Goal: Transaction & Acquisition: Purchase product/service

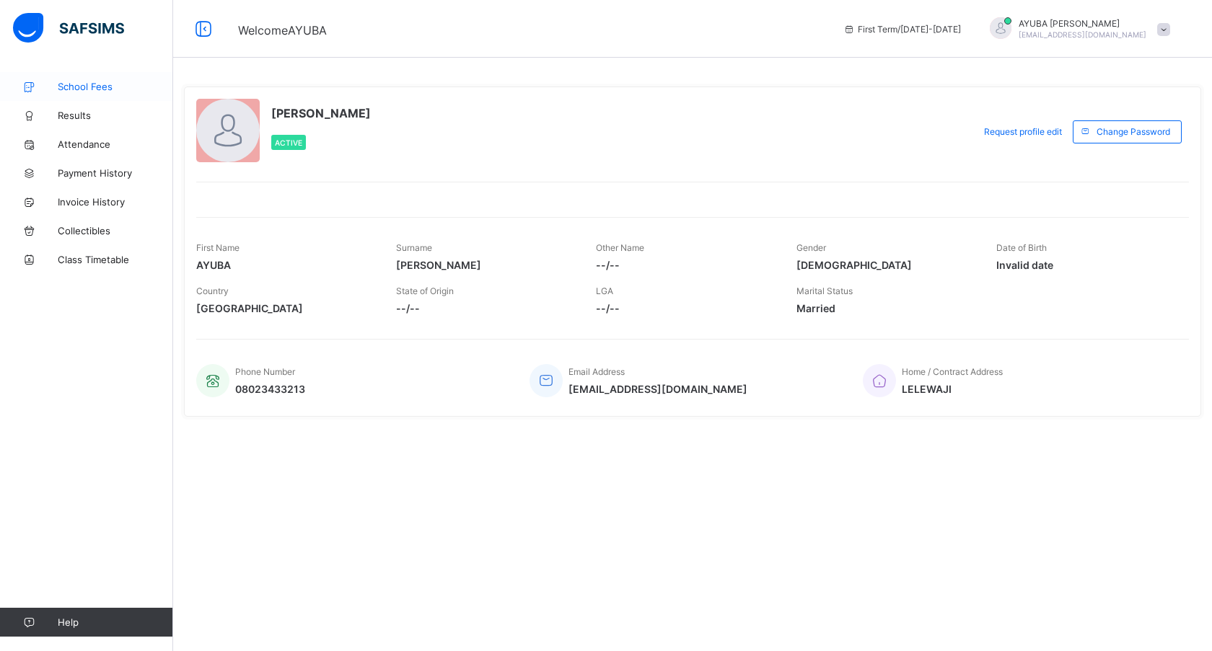
click at [97, 92] on link "School Fees" at bounding box center [86, 86] width 173 height 29
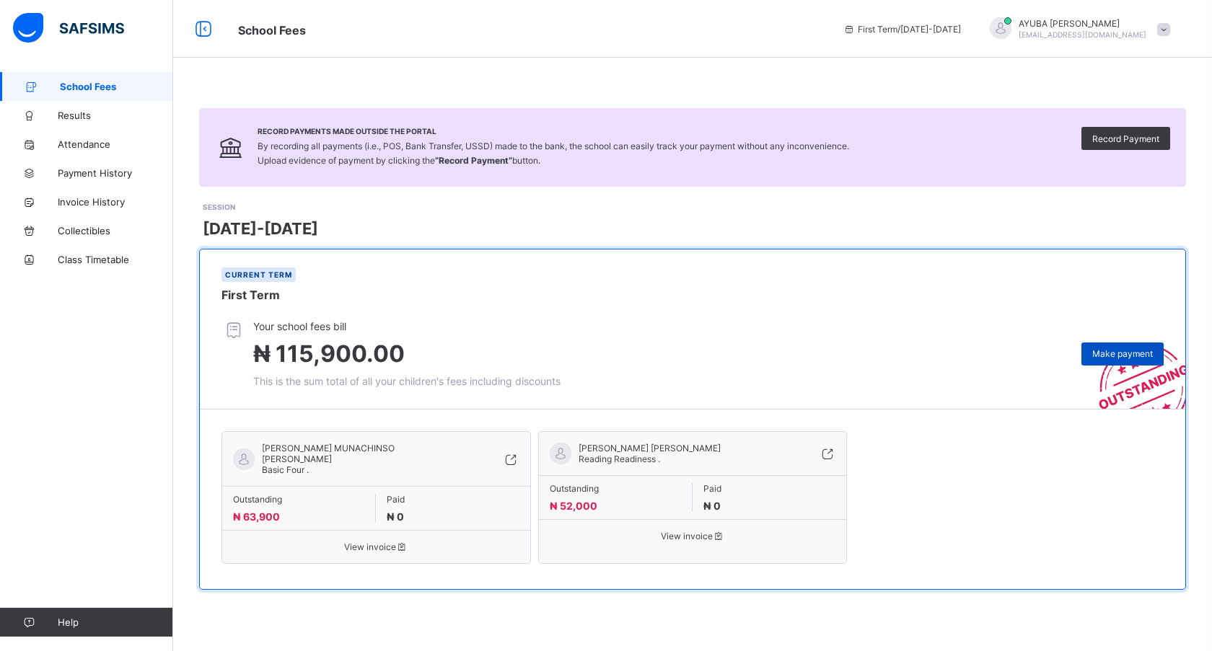
click at [1115, 356] on span "Make payment" at bounding box center [1122, 353] width 61 height 11
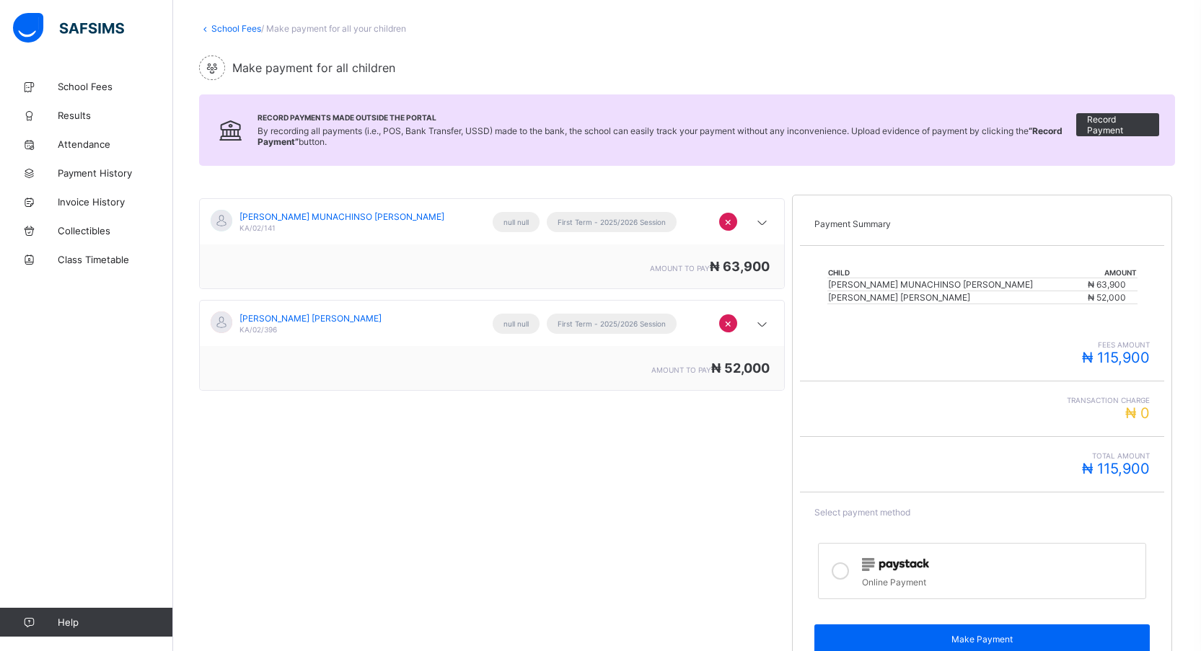
scroll to position [78, 0]
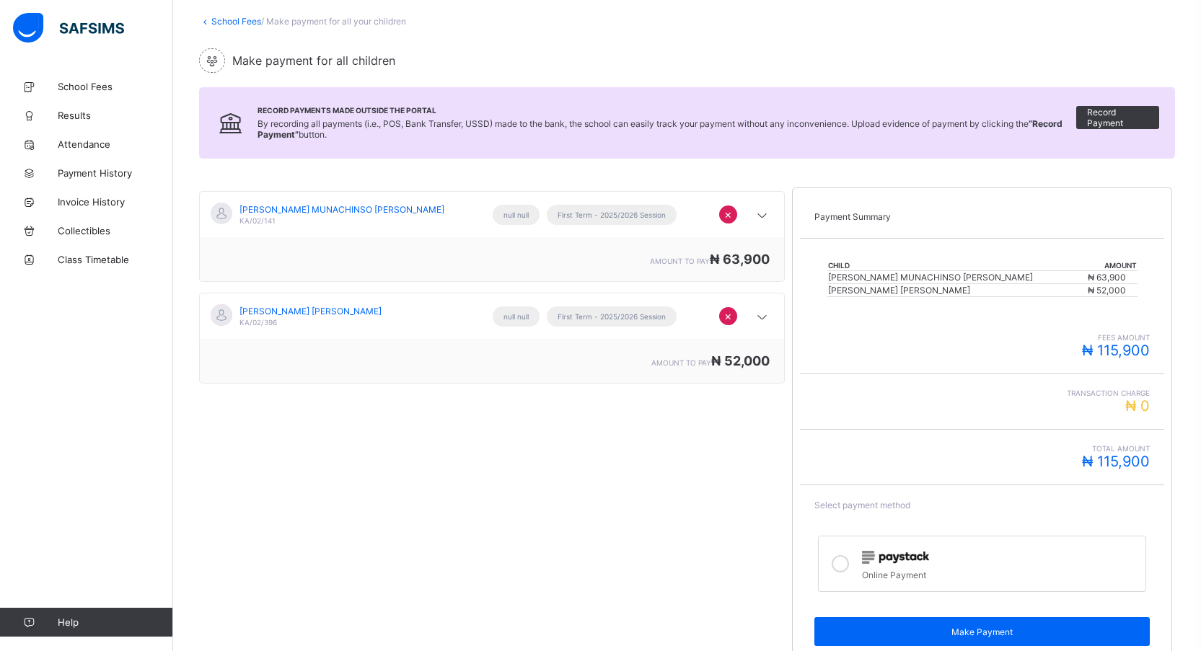
click at [849, 565] on icon at bounding box center [840, 563] width 17 height 17
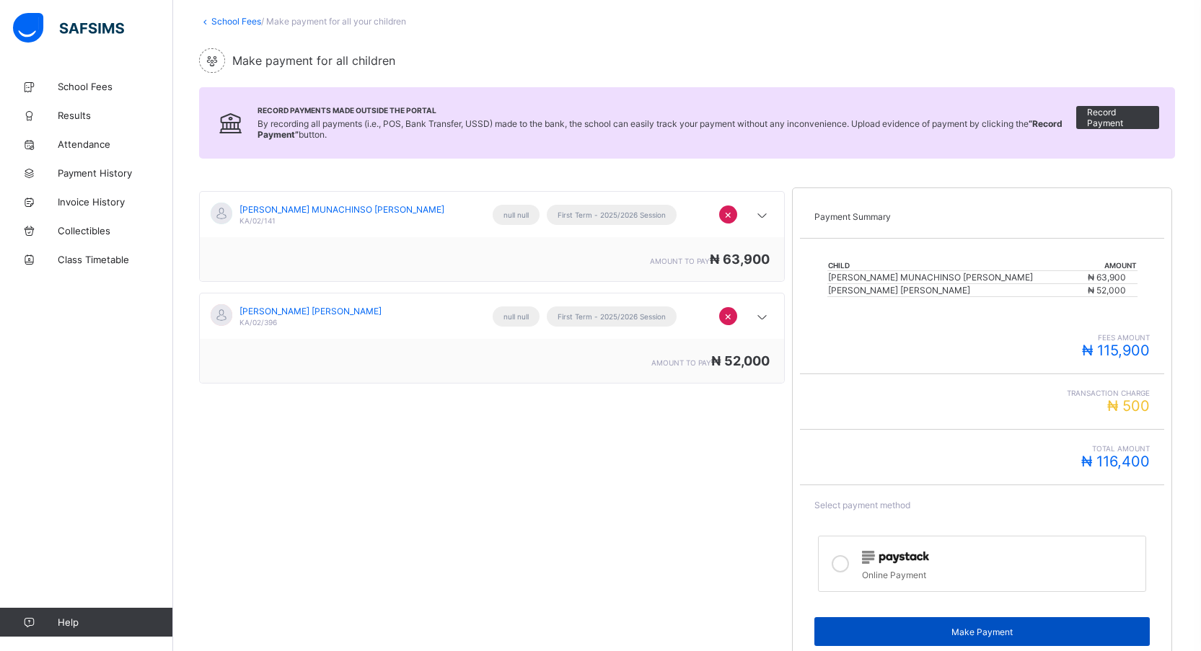
click at [974, 630] on span "Make Payment" at bounding box center [982, 632] width 315 height 11
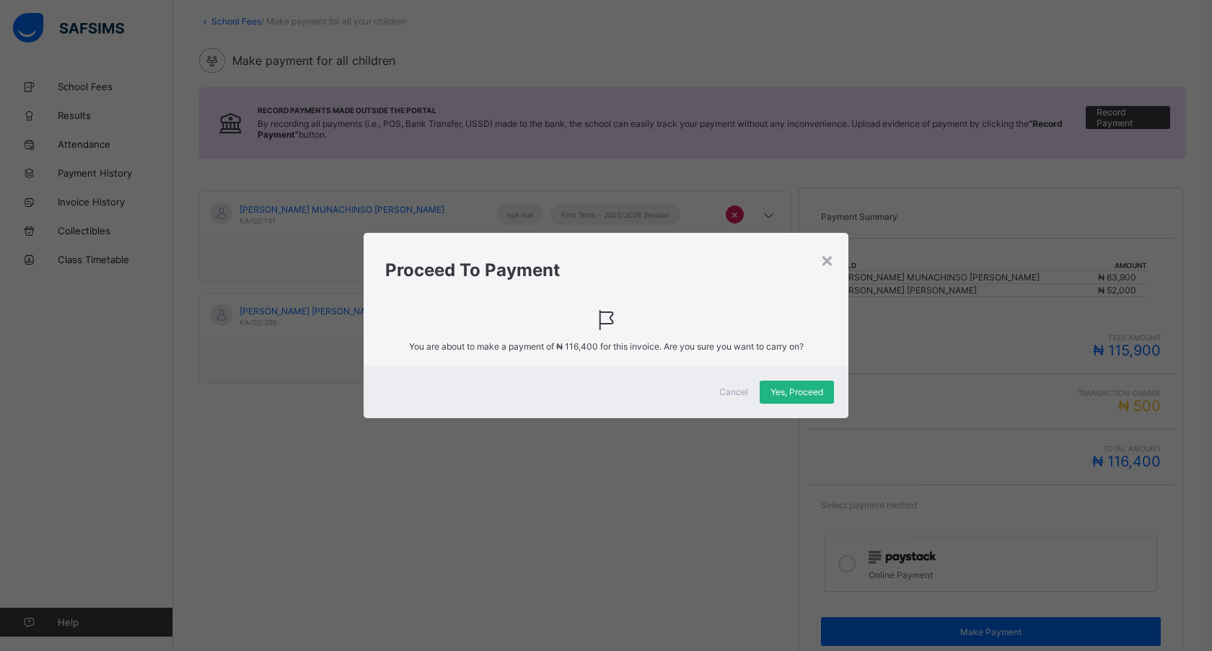
click at [804, 392] on span "Yes, Proceed" at bounding box center [796, 392] width 53 height 11
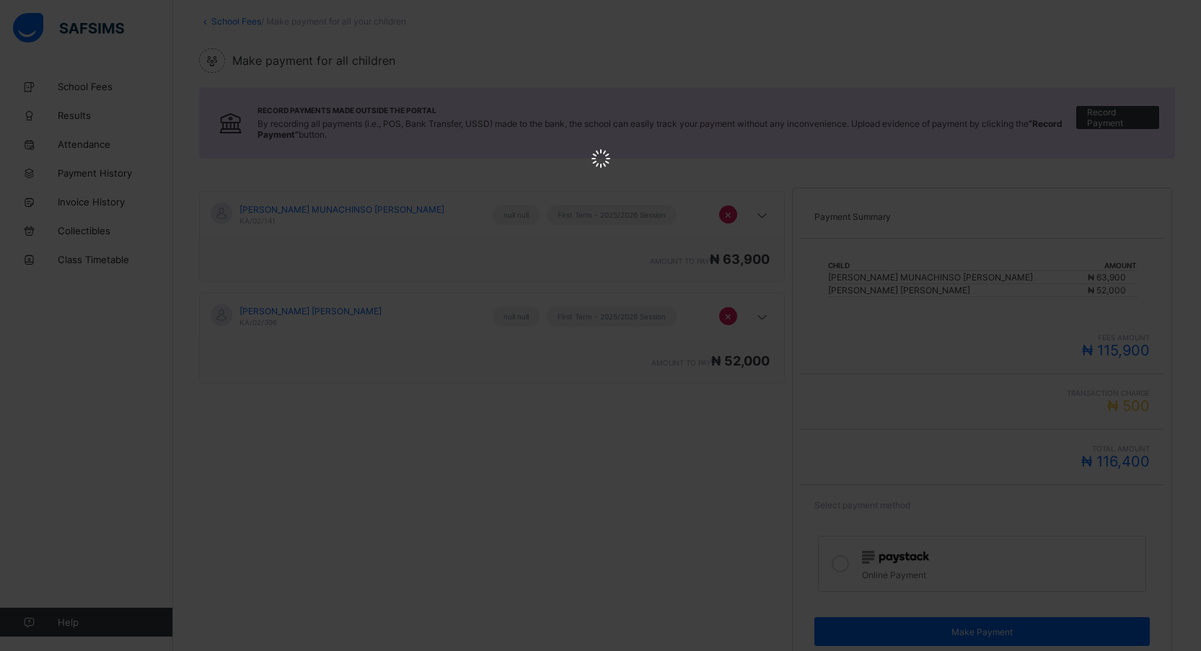
scroll to position [0, 0]
click at [787, 320] on html at bounding box center [600, 160] width 1201 height 320
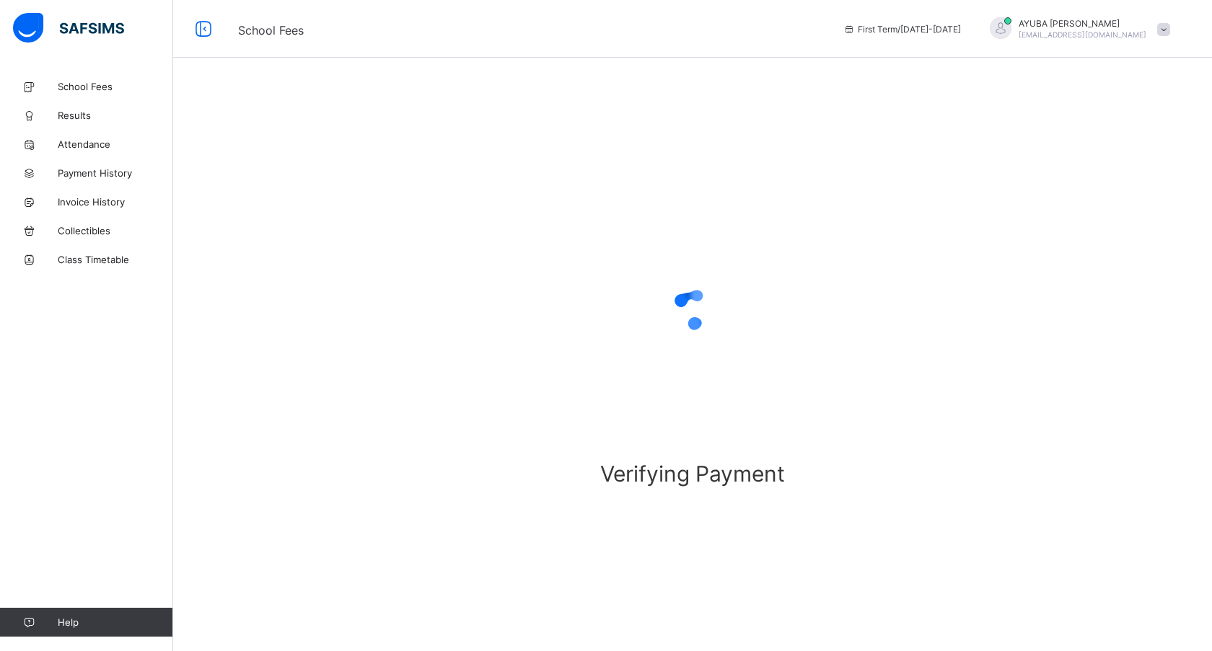
click at [751, 26] on span "School Fees" at bounding box center [530, 28] width 584 height 19
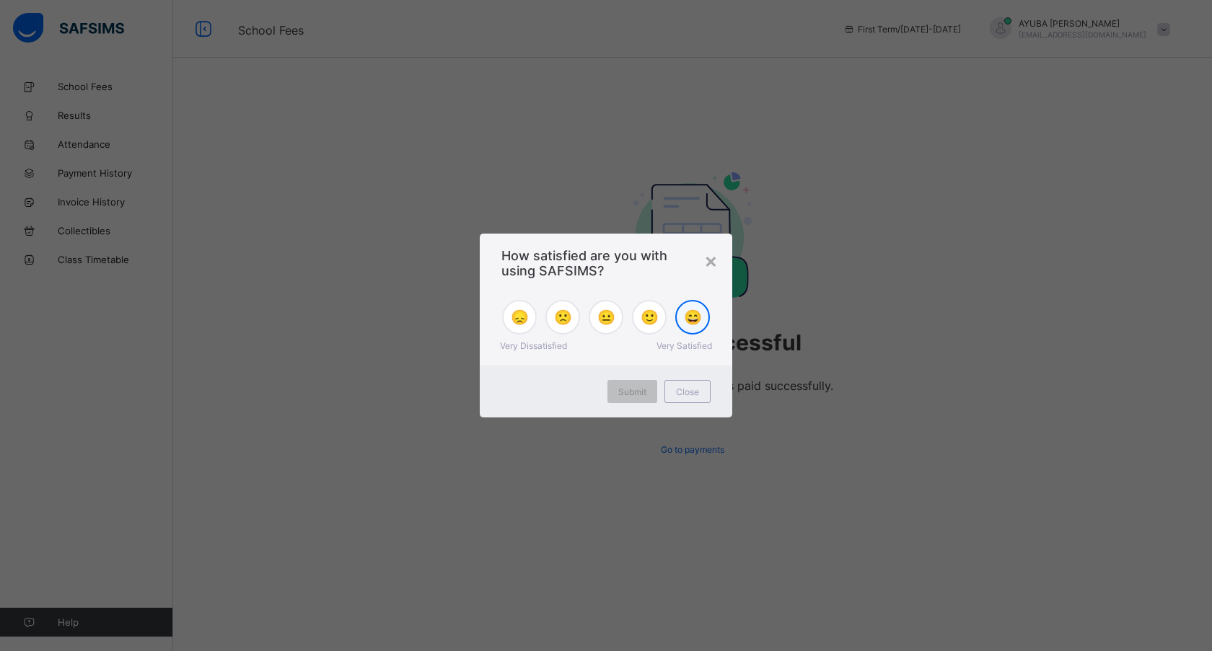
click at [696, 325] on span "😄" at bounding box center [693, 317] width 18 height 17
click at [640, 399] on div "Submit" at bounding box center [632, 391] width 50 height 23
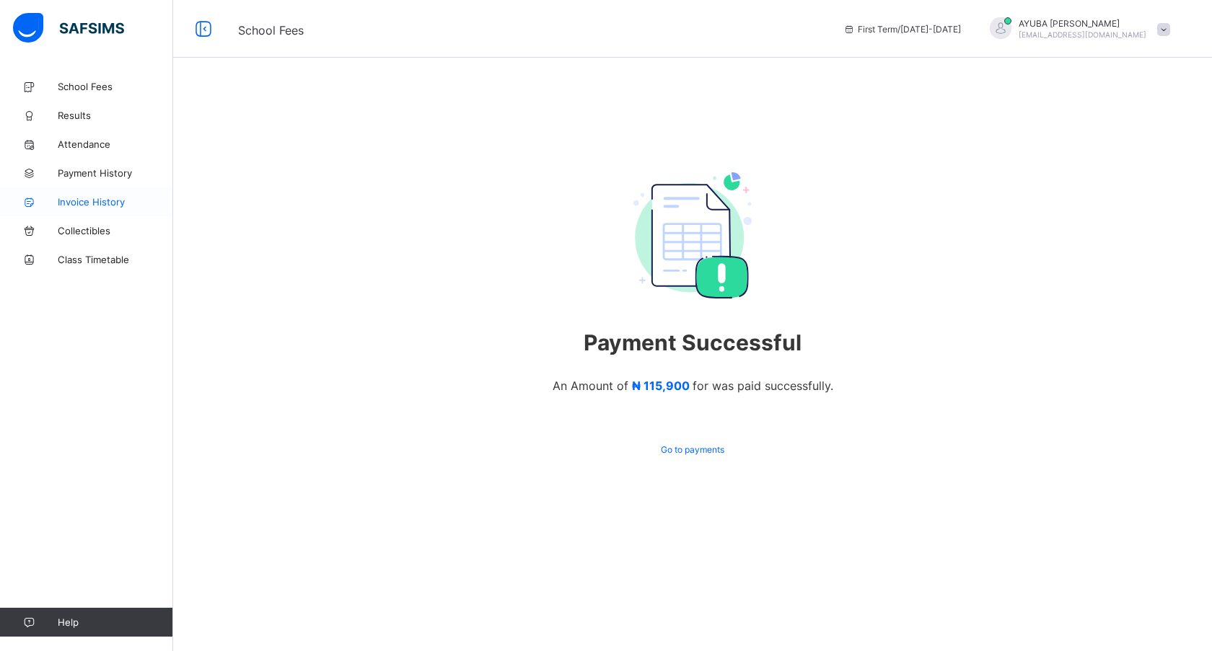
click at [91, 203] on span "Invoice History" at bounding box center [115, 202] width 115 height 12
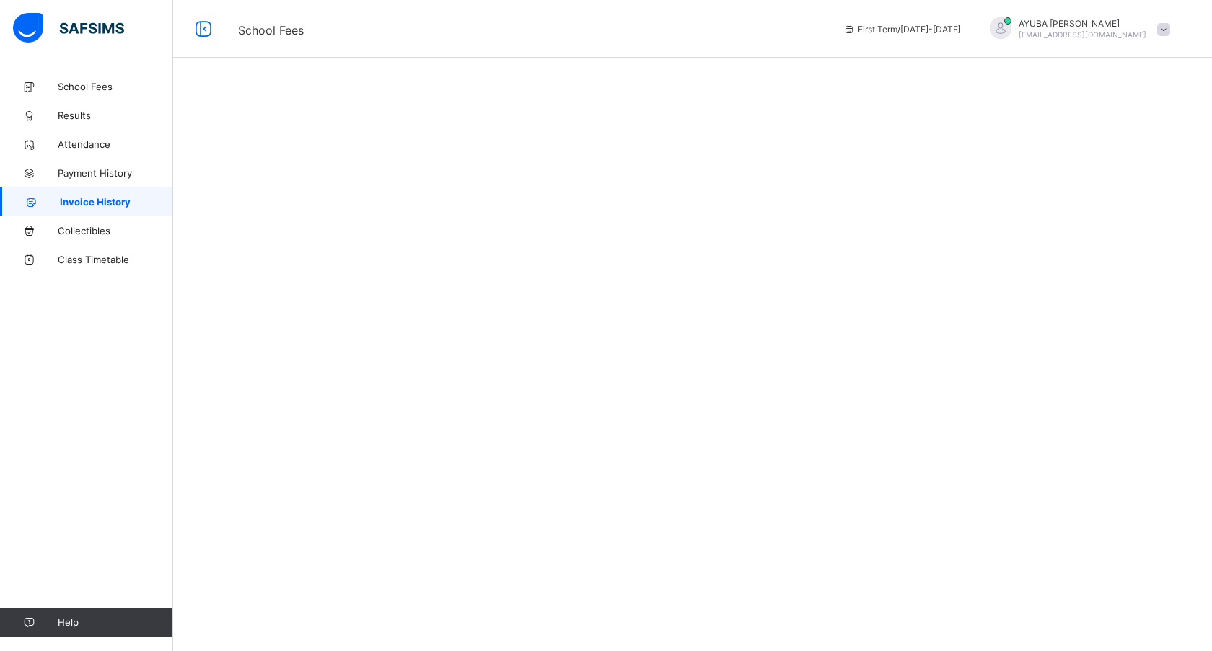
click at [100, 204] on span "Invoice History" at bounding box center [116, 202] width 113 height 12
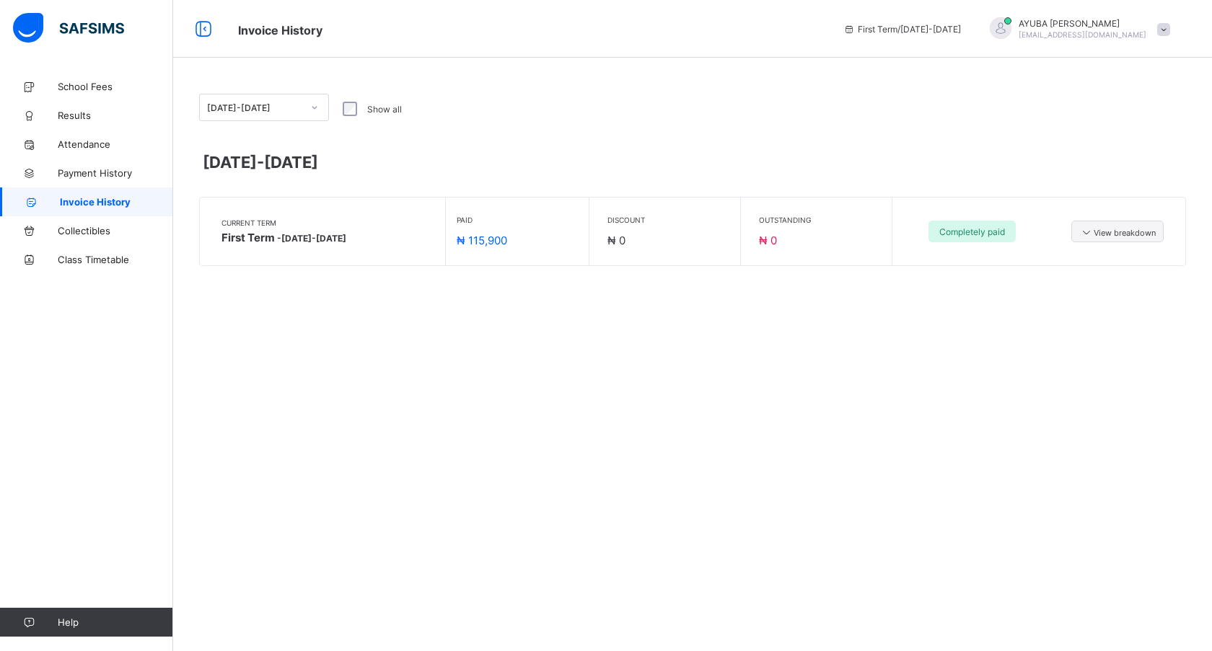
click at [534, 398] on div "2025-2026 Show all 2025-2026 Current Term First Term - 2025-2026 Paid ₦ 115,900…" at bounding box center [692, 325] width 1039 height 651
